Goal: Task Accomplishment & Management: Use online tool/utility

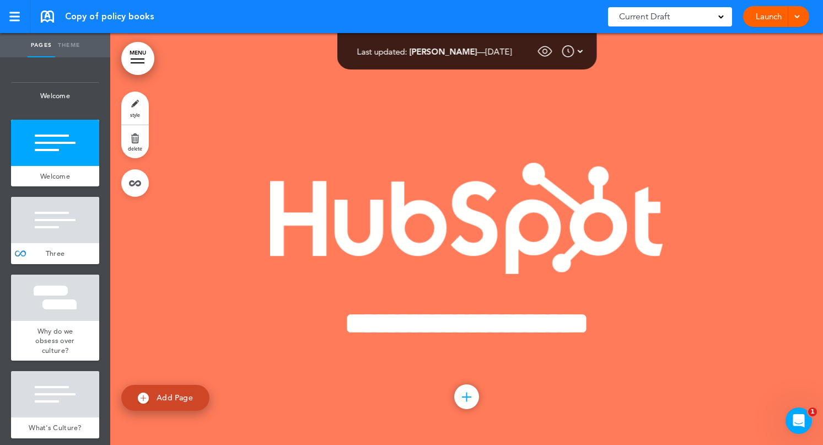
click at [131, 59] on div at bounding box center [138, 58] width 14 height 1
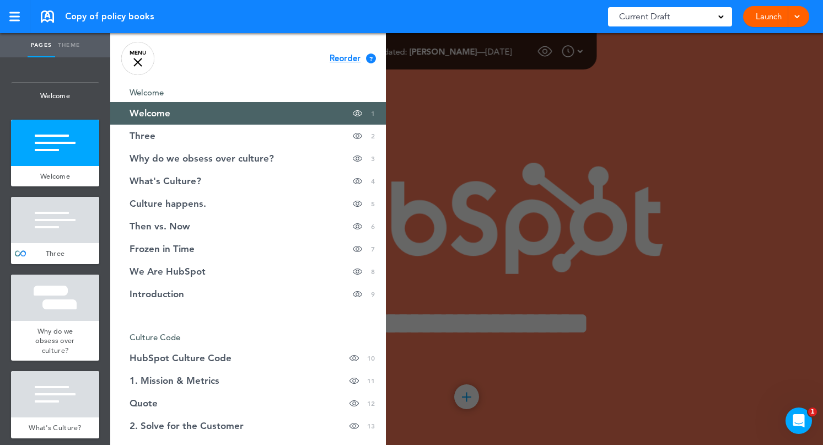
click at [139, 61] on div at bounding box center [137, 62] width 9 height 9
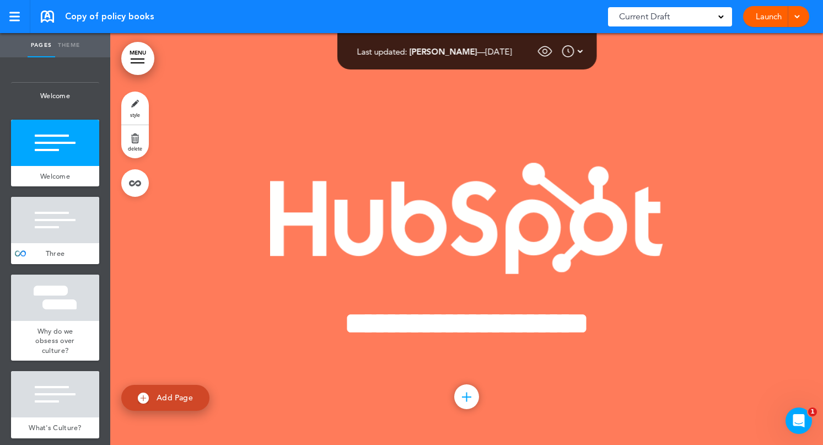
click at [795, 12] on span at bounding box center [796, 15] width 7 height 7
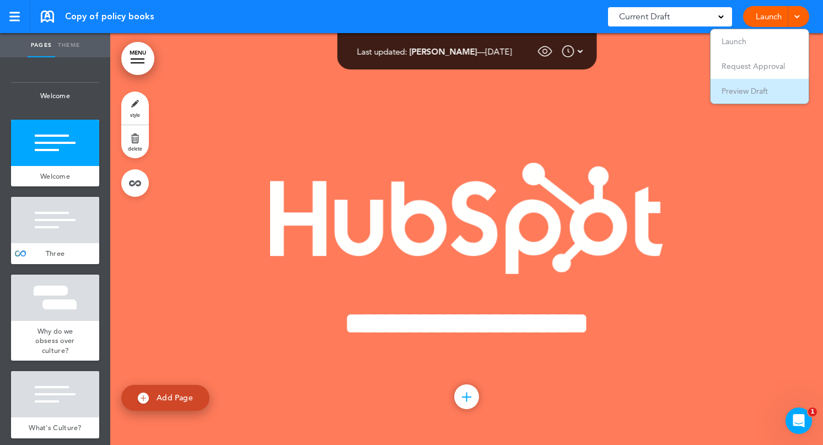
click at [740, 86] on span "Preview Draft" at bounding box center [744, 91] width 46 height 10
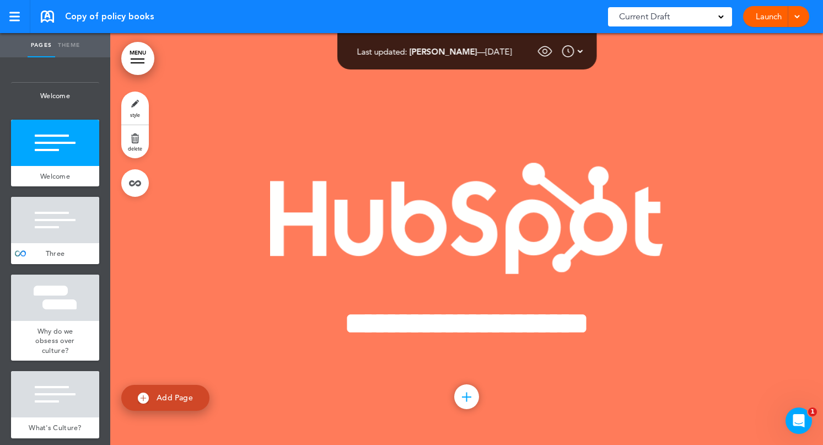
click at [69, 46] on link "Theme" at bounding box center [69, 45] width 28 height 24
type input "******"
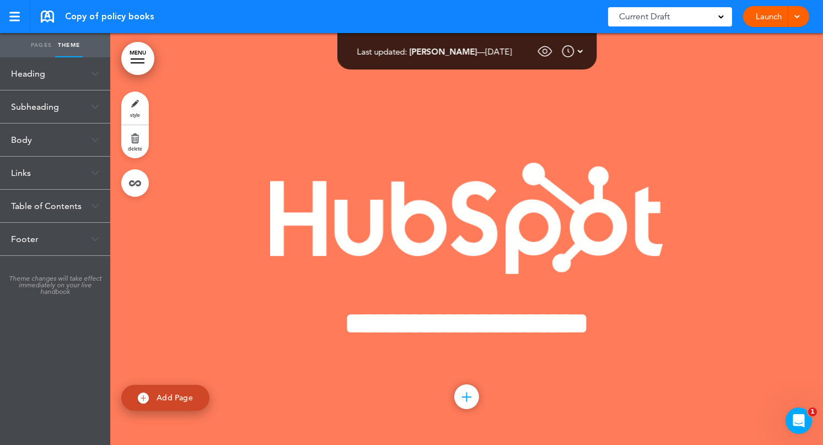
click at [50, 205] on div "Table of Contents" at bounding box center [55, 206] width 110 height 33
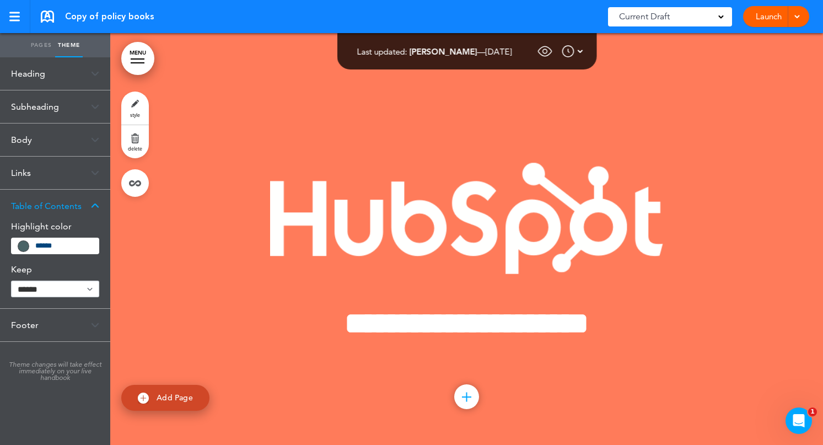
click at [58, 181] on div "Links" at bounding box center [55, 173] width 110 height 33
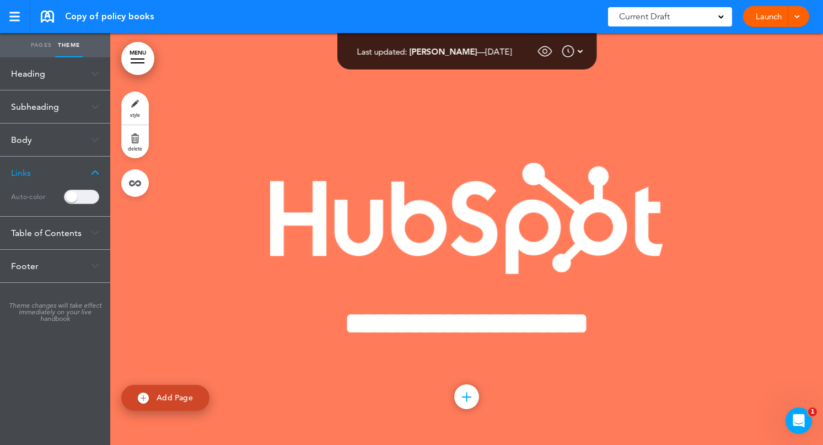
click at [82, 198] on span at bounding box center [81, 197] width 35 height 14
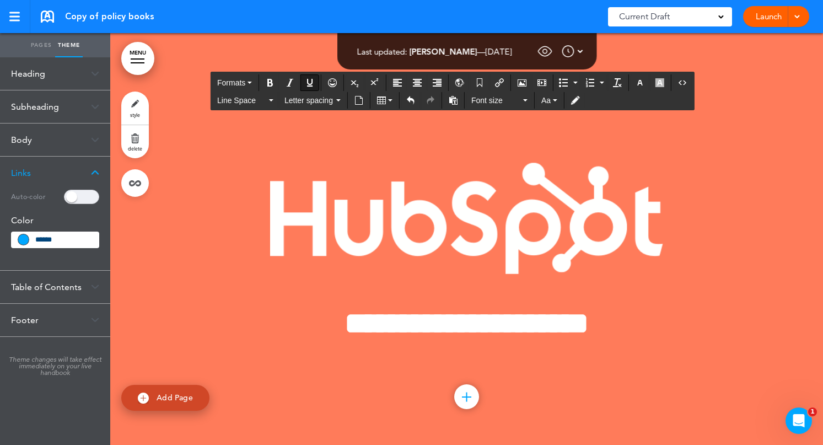
click at [90, 198] on span at bounding box center [81, 197] width 35 height 14
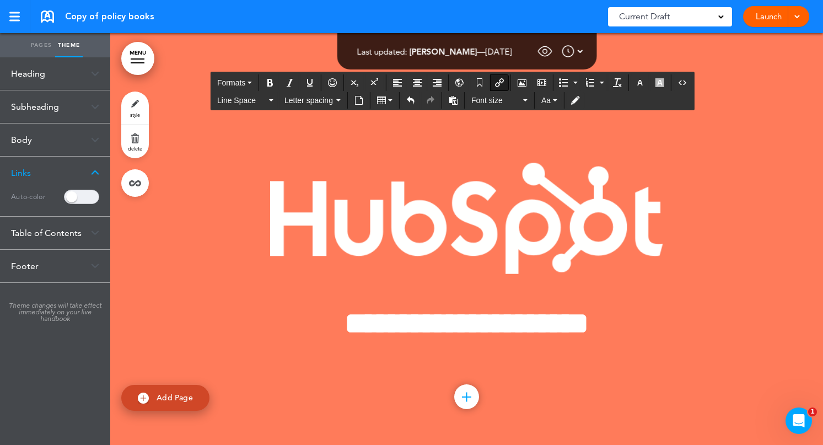
click at [50, 103] on div "Subheading" at bounding box center [55, 106] width 110 height 33
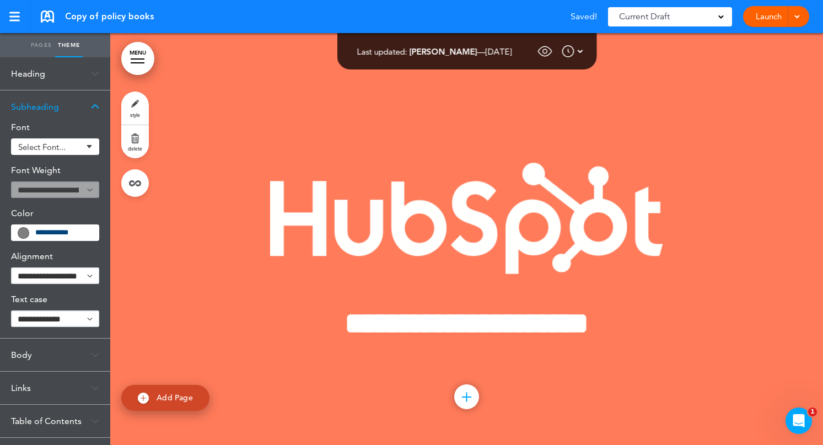
click at [44, 72] on div "Heading" at bounding box center [55, 73] width 110 height 33
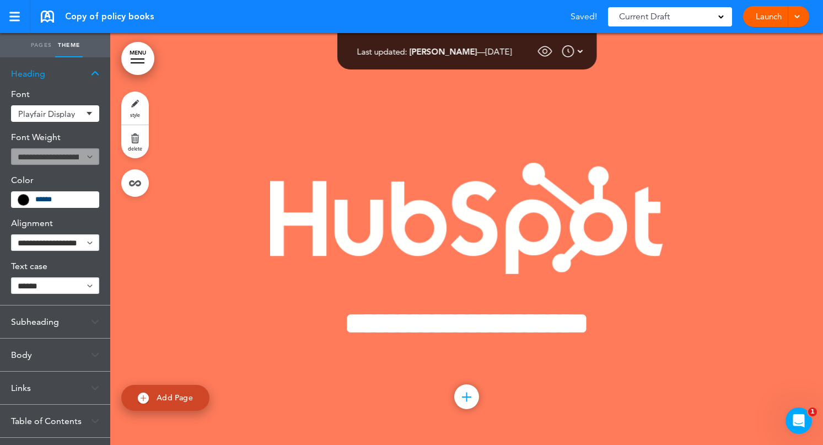
click at [41, 47] on link "Pages" at bounding box center [42, 45] width 28 height 24
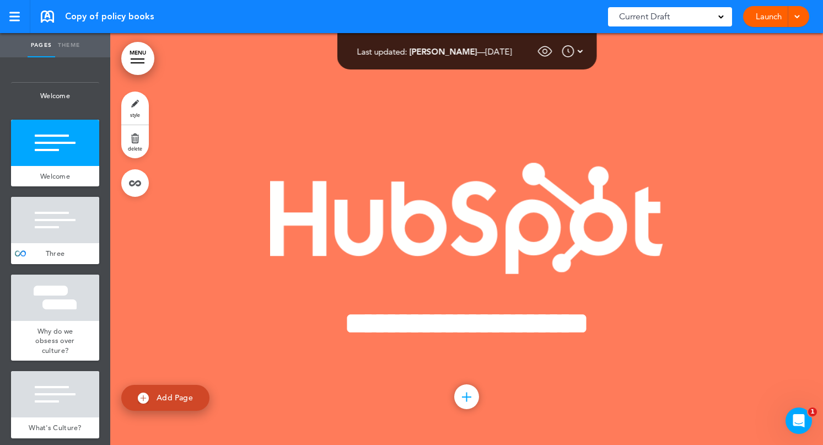
click at [71, 51] on link "Theme" at bounding box center [69, 45] width 28 height 24
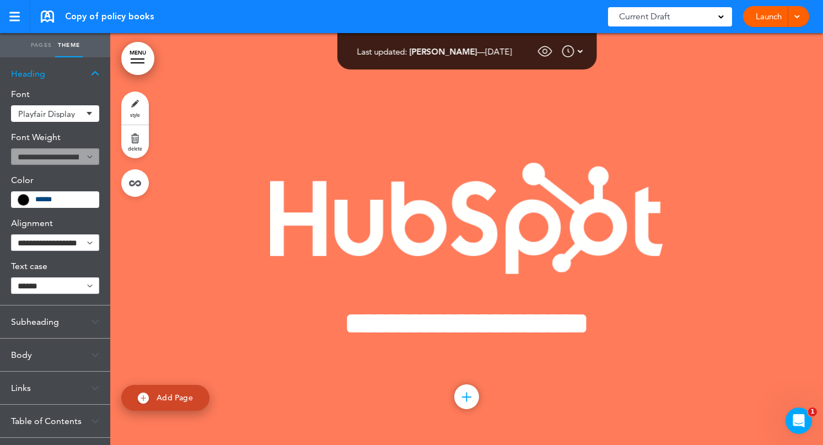
click at [96, 73] on img at bounding box center [95, 74] width 8 height 6
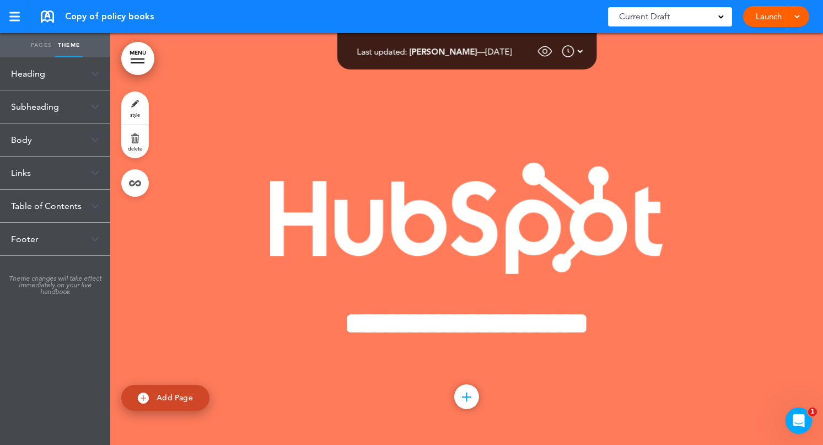
click at [25, 174] on div "Links" at bounding box center [55, 173] width 110 height 33
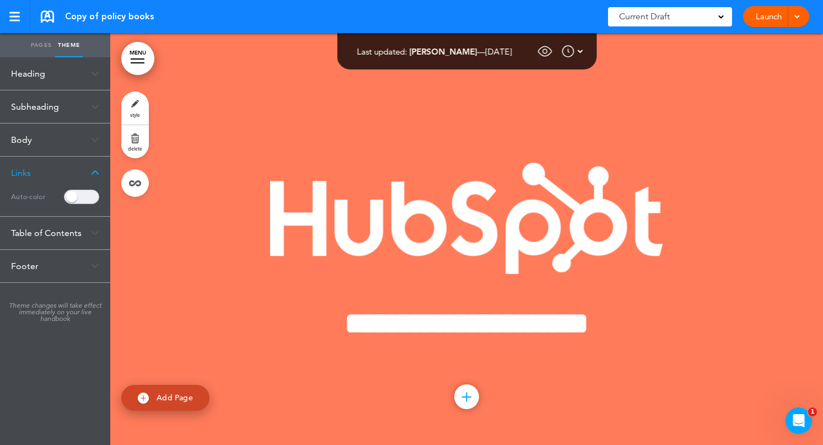
click at [95, 173] on img at bounding box center [95, 173] width 8 height 6
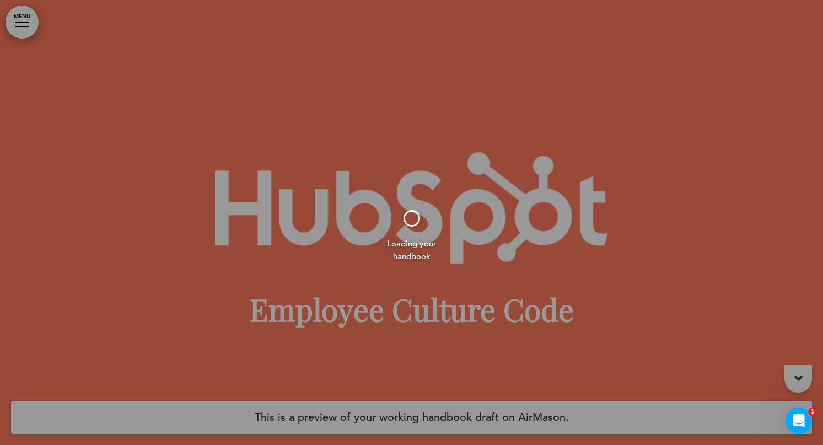
click at [33, 13] on div at bounding box center [411, 222] width 823 height 445
click at [23, 24] on div at bounding box center [411, 222] width 823 height 445
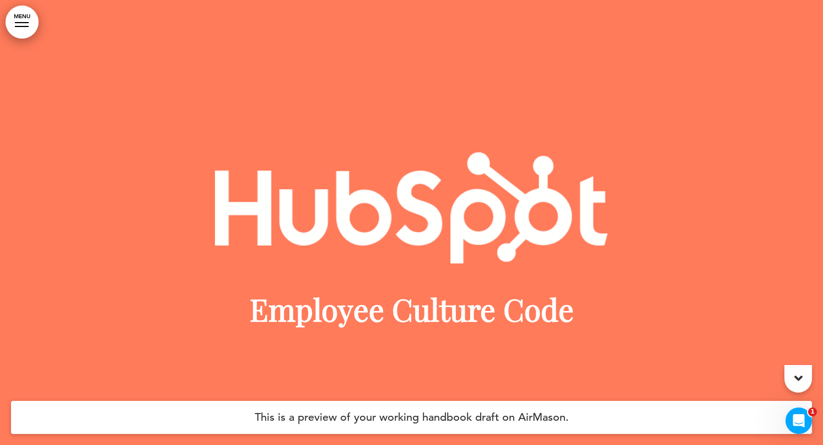
click at [23, 24] on link "MENU" at bounding box center [22, 22] width 33 height 33
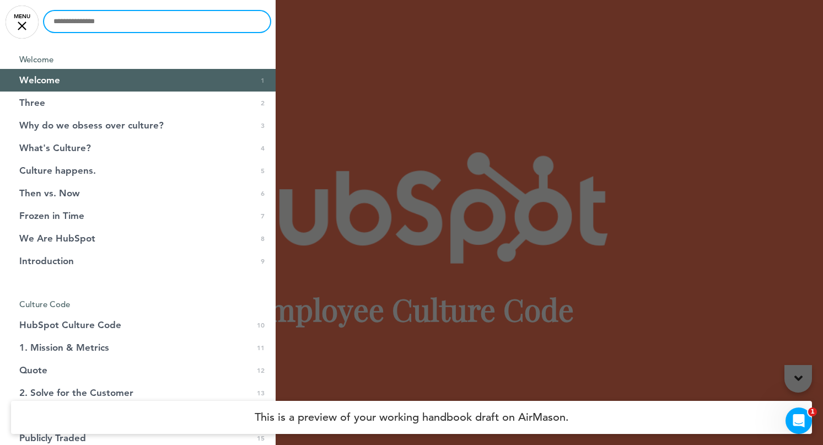
click at [242, 24] on input "text" at bounding box center [157, 21] width 226 height 21
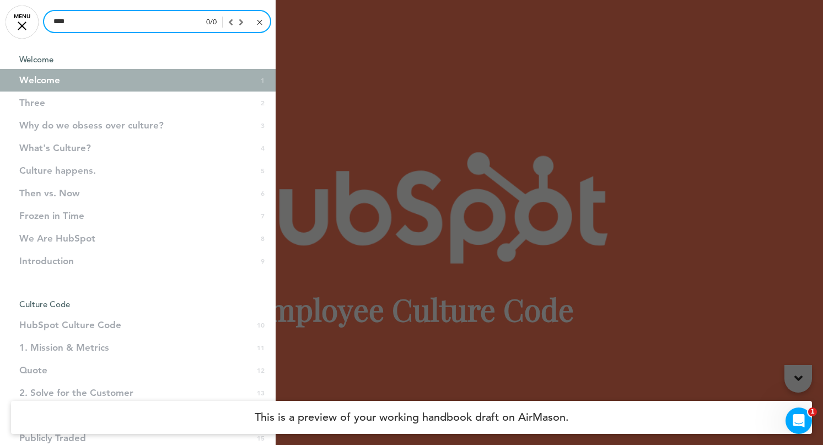
type input "****"
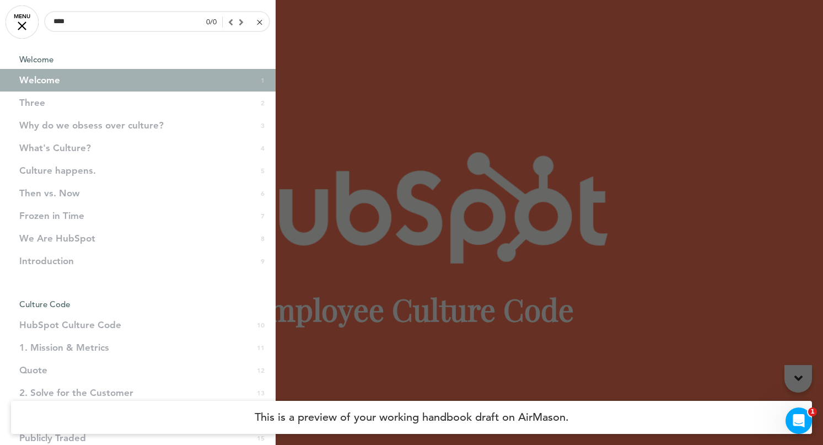
click at [260, 21] on div at bounding box center [259, 22] width 5 height 5
